Goal: Task Accomplishment & Management: Use online tool/utility

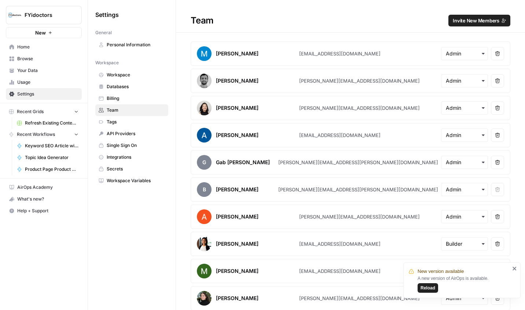
click at [27, 44] on span "Home" at bounding box center [47, 47] width 61 height 7
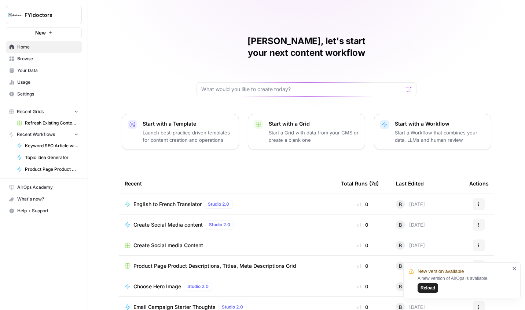
click at [428, 286] on span "Reload" at bounding box center [428, 287] width 15 height 7
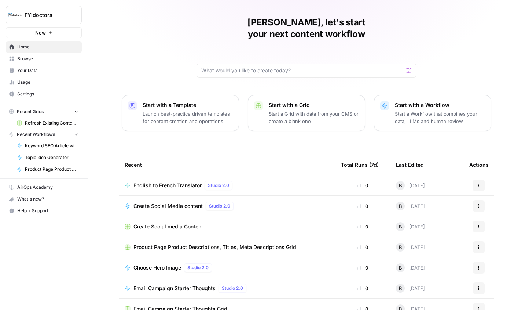
scroll to position [28, 0]
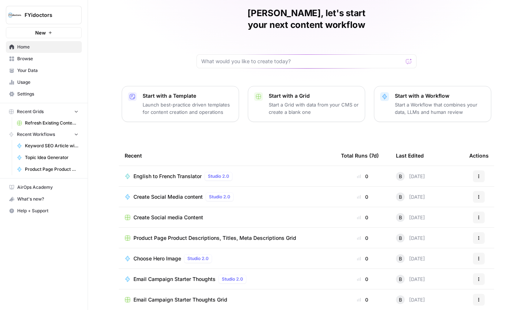
click at [25, 60] on span "Browse" at bounding box center [47, 58] width 61 height 7
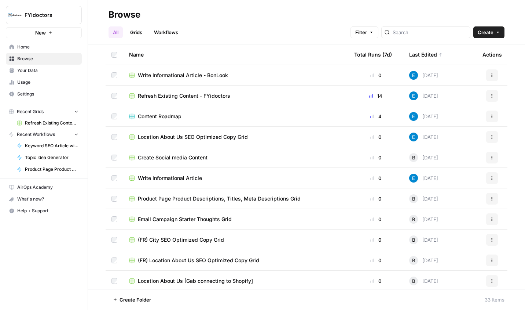
click at [139, 30] on link "Grids" at bounding box center [136, 32] width 21 height 12
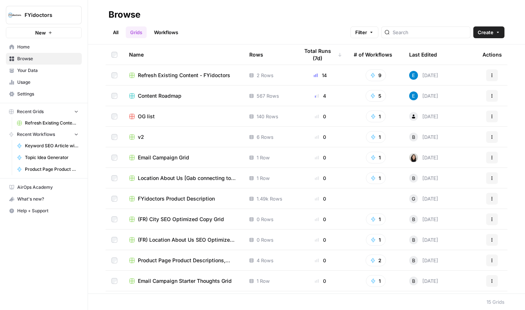
click at [173, 100] on td "Content Roadmap" at bounding box center [183, 95] width 120 height 20
click at [173, 97] on span "Content Roadmap" at bounding box center [160, 95] width 44 height 7
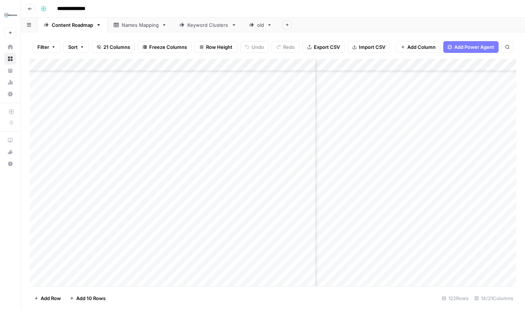
scroll to position [350, 319]
click at [376, 113] on div "Add Column" at bounding box center [273, 172] width 487 height 227
click at [385, 115] on div "Add Column" at bounding box center [273, 172] width 487 height 227
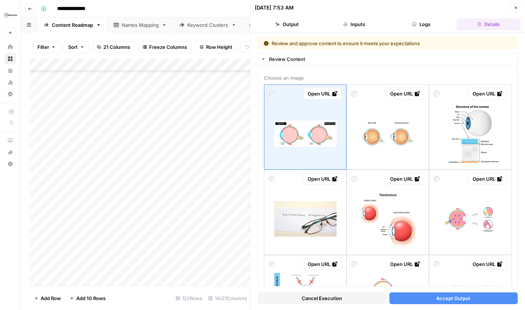
click at [427, 27] on button "Logs" at bounding box center [421, 24] width 64 height 12
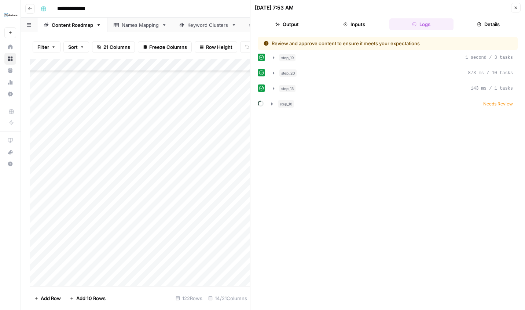
click at [367, 23] on button "Inputs" at bounding box center [354, 24] width 64 height 12
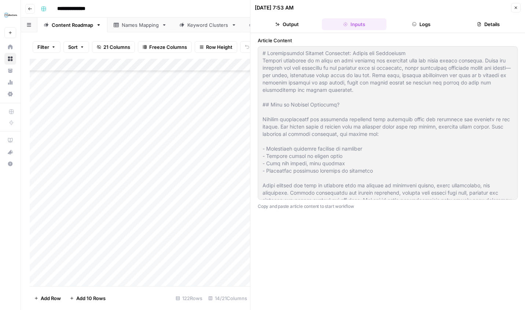
click at [292, 29] on button "Output" at bounding box center [287, 24] width 64 height 12
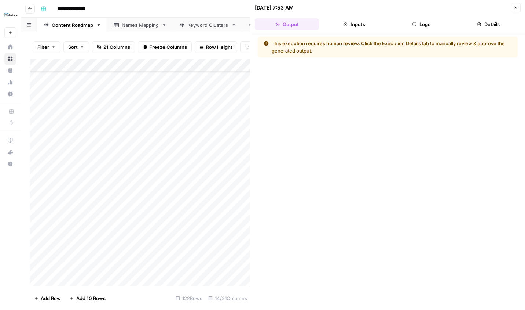
click at [476, 25] on button "Details" at bounding box center [489, 24] width 64 height 12
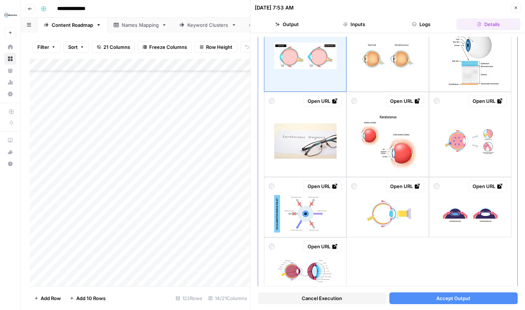
scroll to position [105, 0]
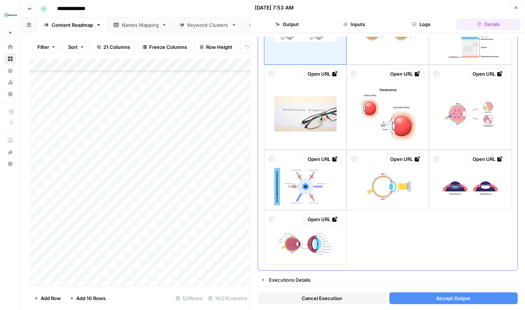
click at [325, 220] on div "Open URL" at bounding box center [323, 218] width 30 height 7
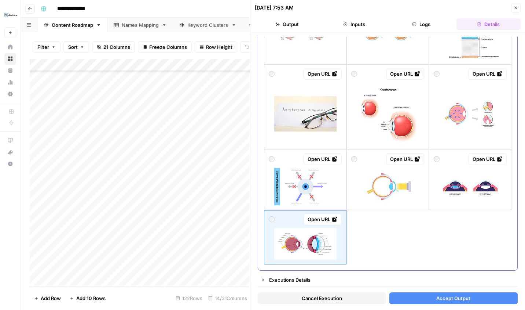
click at [468, 189] on img at bounding box center [470, 186] width 62 height 25
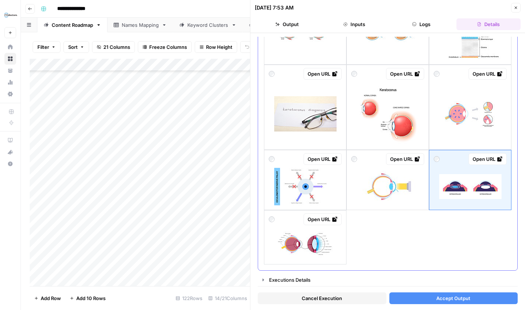
click at [489, 161] on div "Open URL" at bounding box center [488, 158] width 30 height 7
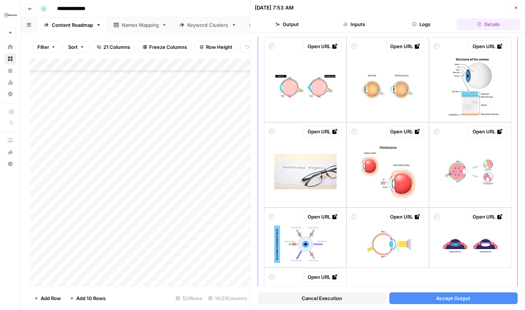
scroll to position [0, 0]
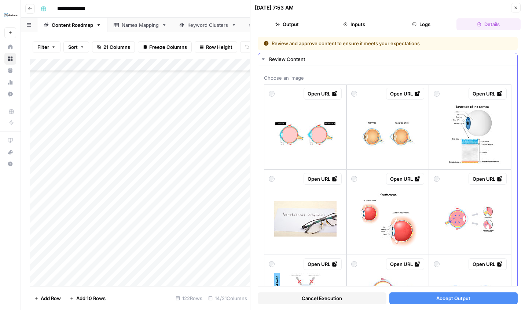
click at [318, 116] on div at bounding box center [305, 133] width 73 height 62
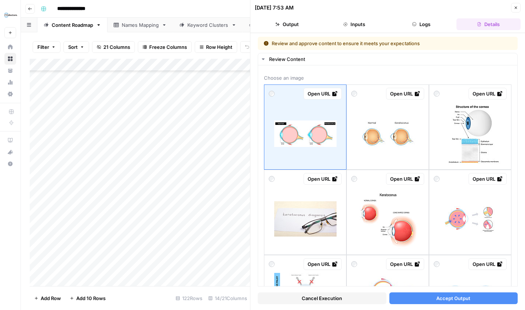
click at [493, 298] on button "Accept Output" at bounding box center [453, 298] width 129 height 12
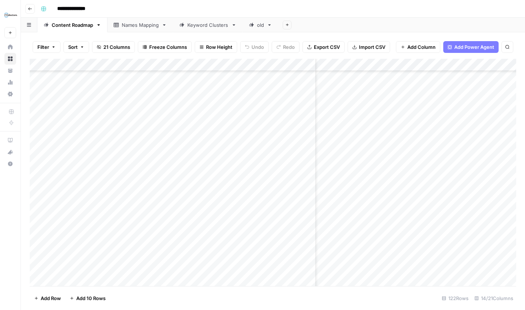
scroll to position [351, 18]
